Goal: Find specific page/section: Find specific page/section

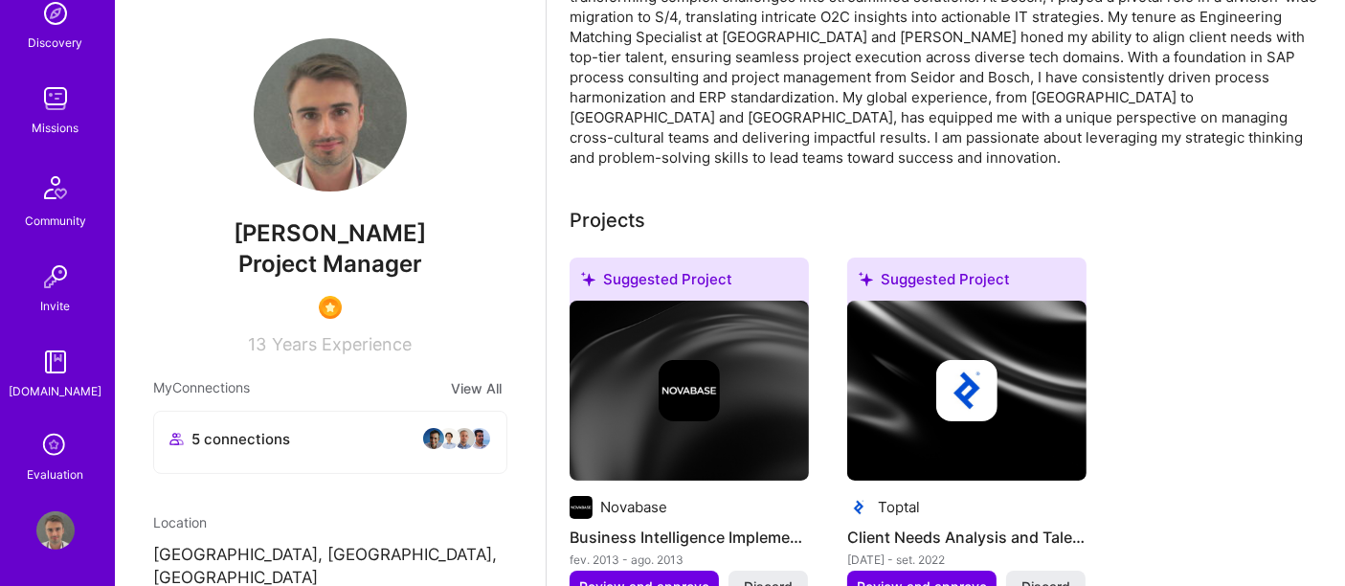
scroll to position [319, 0]
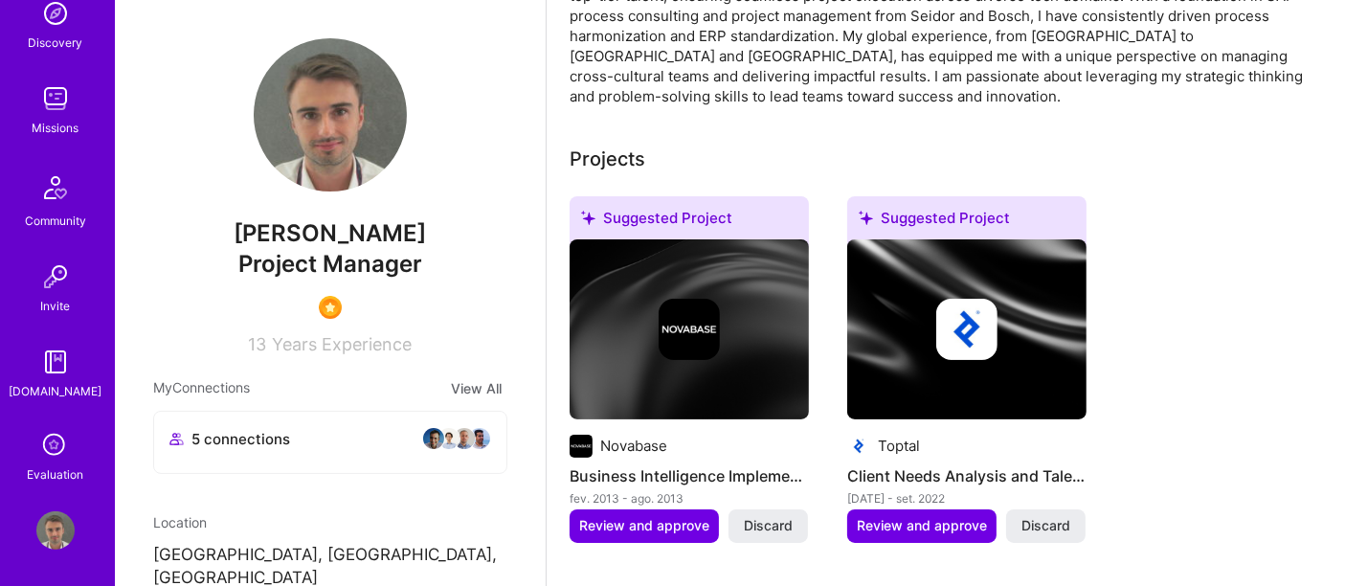
click at [44, 474] on div "Evaluation" at bounding box center [56, 474] width 56 height 20
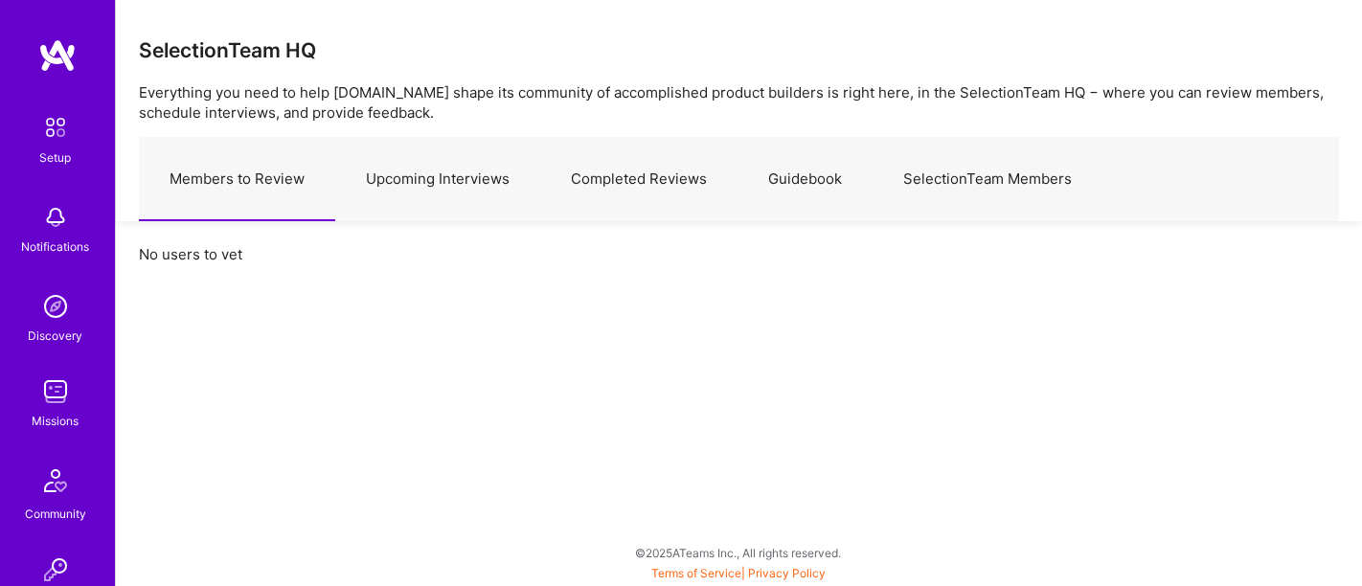
click at [386, 176] on link "Upcoming Interviews" at bounding box center [437, 179] width 205 height 83
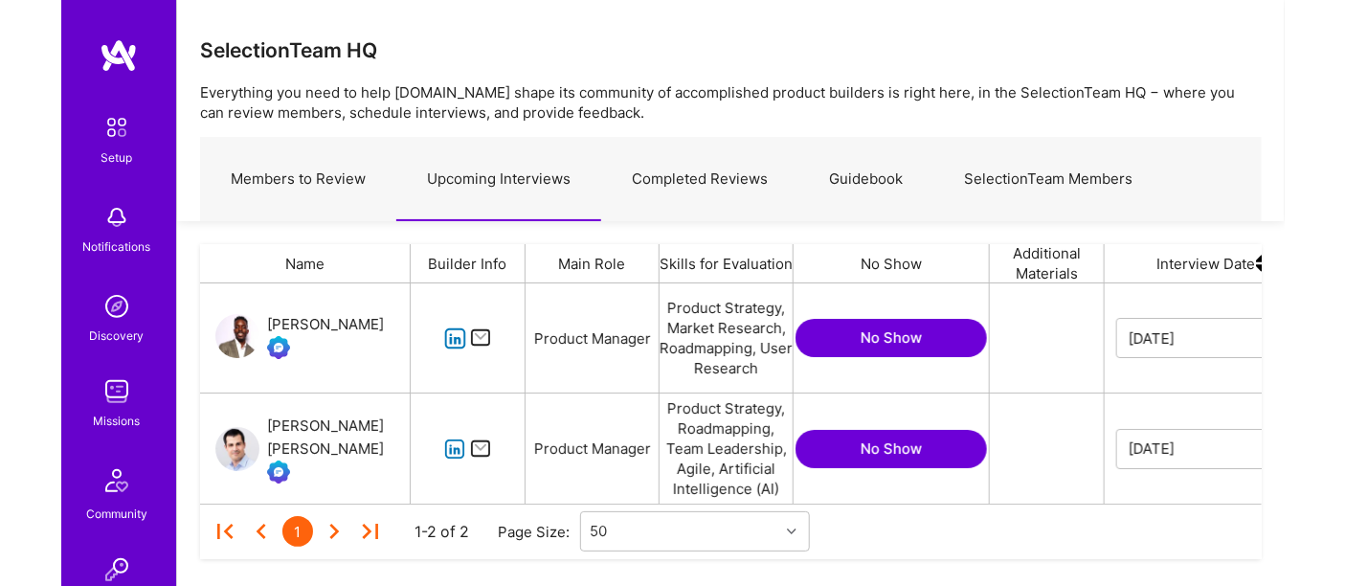
scroll to position [204, 1167]
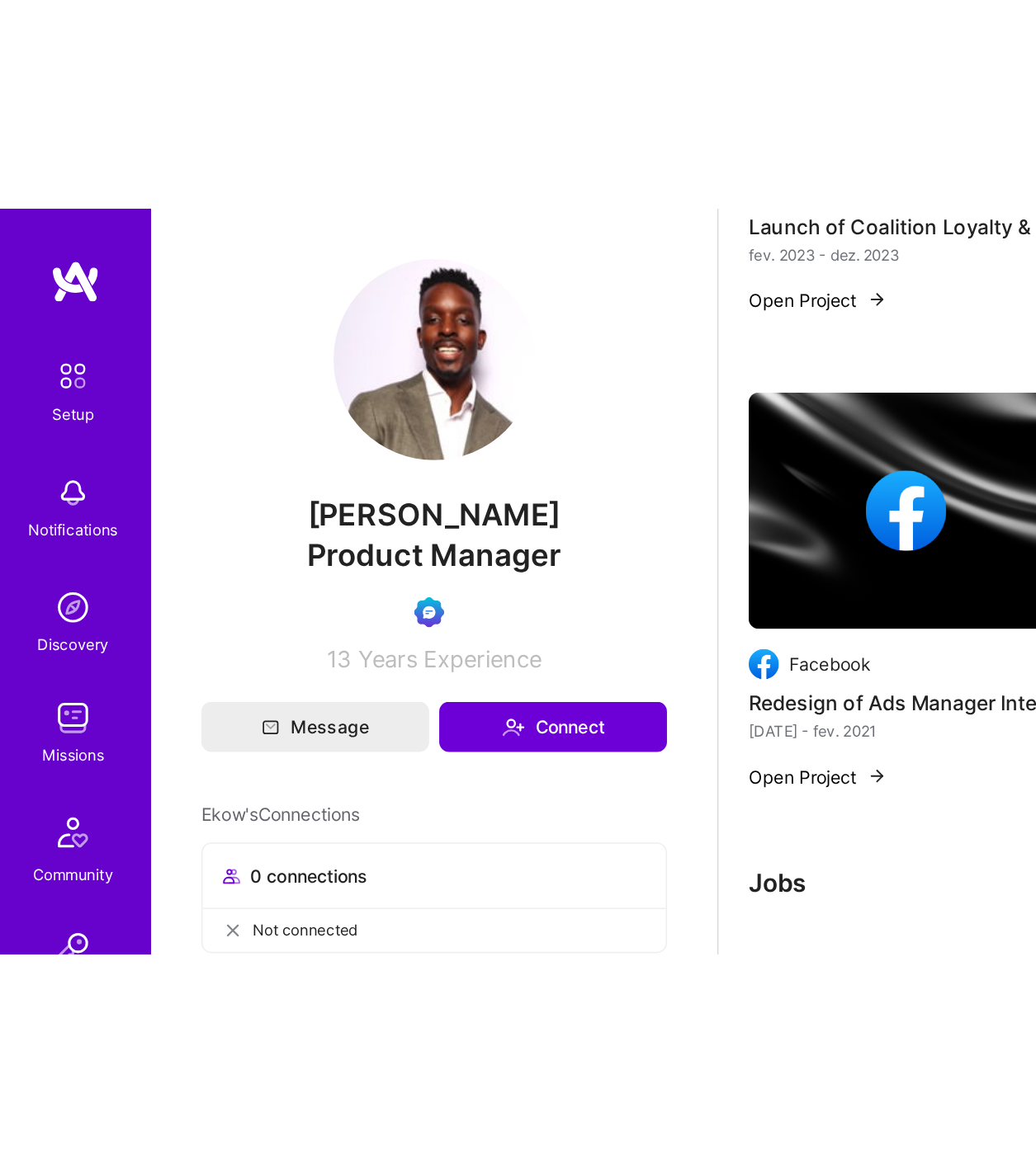
scroll to position [300, 0]
